Goal: Task Accomplishment & Management: Use online tool/utility

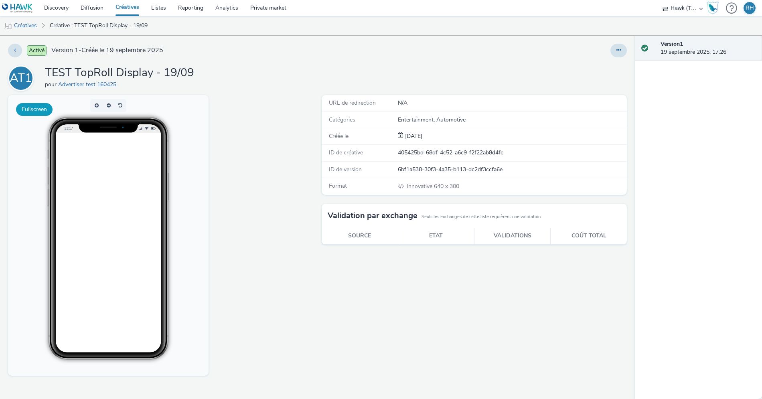
click at [40, 105] on button "Fullscreen" at bounding box center [34, 109] width 36 height 13
click at [613, 49] on button at bounding box center [618, 51] width 16 height 14
click at [600, 66] on link "Modifier" at bounding box center [596, 67] width 60 height 16
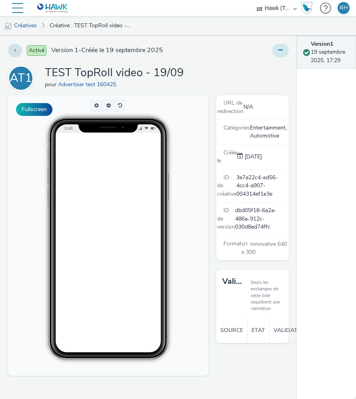
click at [285, 52] on button at bounding box center [281, 51] width 16 height 14
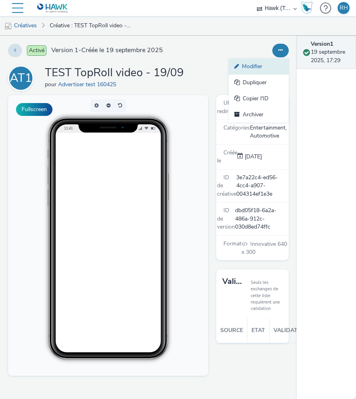
click at [281, 65] on link "Modifier" at bounding box center [259, 67] width 60 height 16
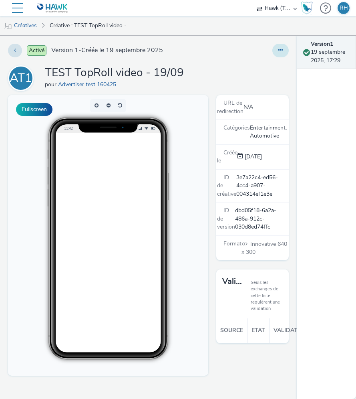
click at [286, 51] on button at bounding box center [281, 51] width 16 height 14
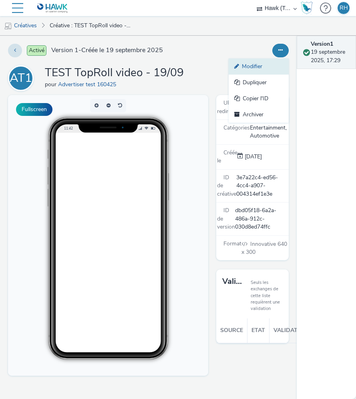
click at [276, 64] on link "Modifier" at bounding box center [259, 67] width 60 height 16
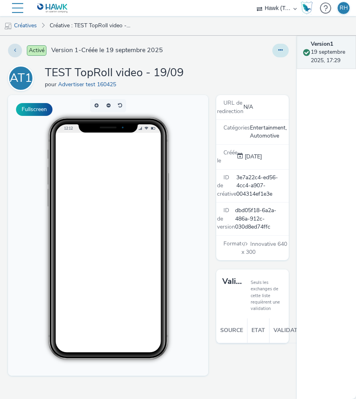
click at [273, 51] on button at bounding box center [281, 51] width 16 height 14
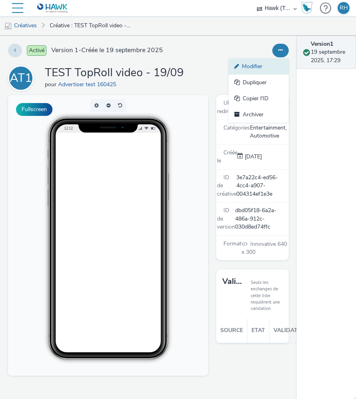
click at [276, 63] on link "Modifier" at bounding box center [259, 67] width 60 height 16
click at [261, 70] on link "Modifier" at bounding box center [259, 67] width 60 height 16
